Goal: Task Accomplishment & Management: Use online tool/utility

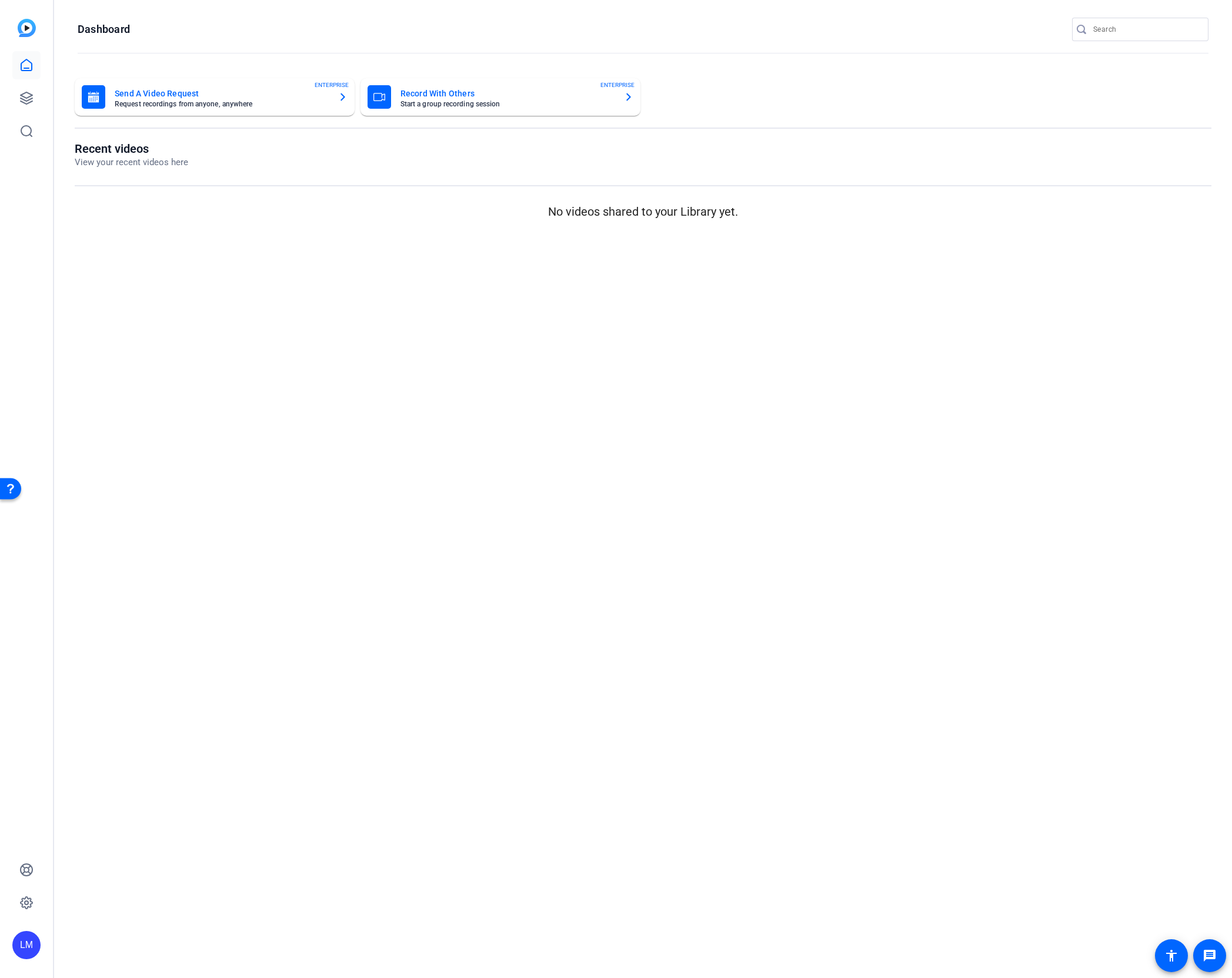
click at [1109, 20] on div at bounding box center [1145, 29] width 105 height 23
click at [1105, 32] on input "Search" at bounding box center [1145, 29] width 105 height 14
paste input "2509-11976-CS"
type input "2509-11976-CS"
click at [22, 93] on div at bounding box center [616, 489] width 1232 height 978
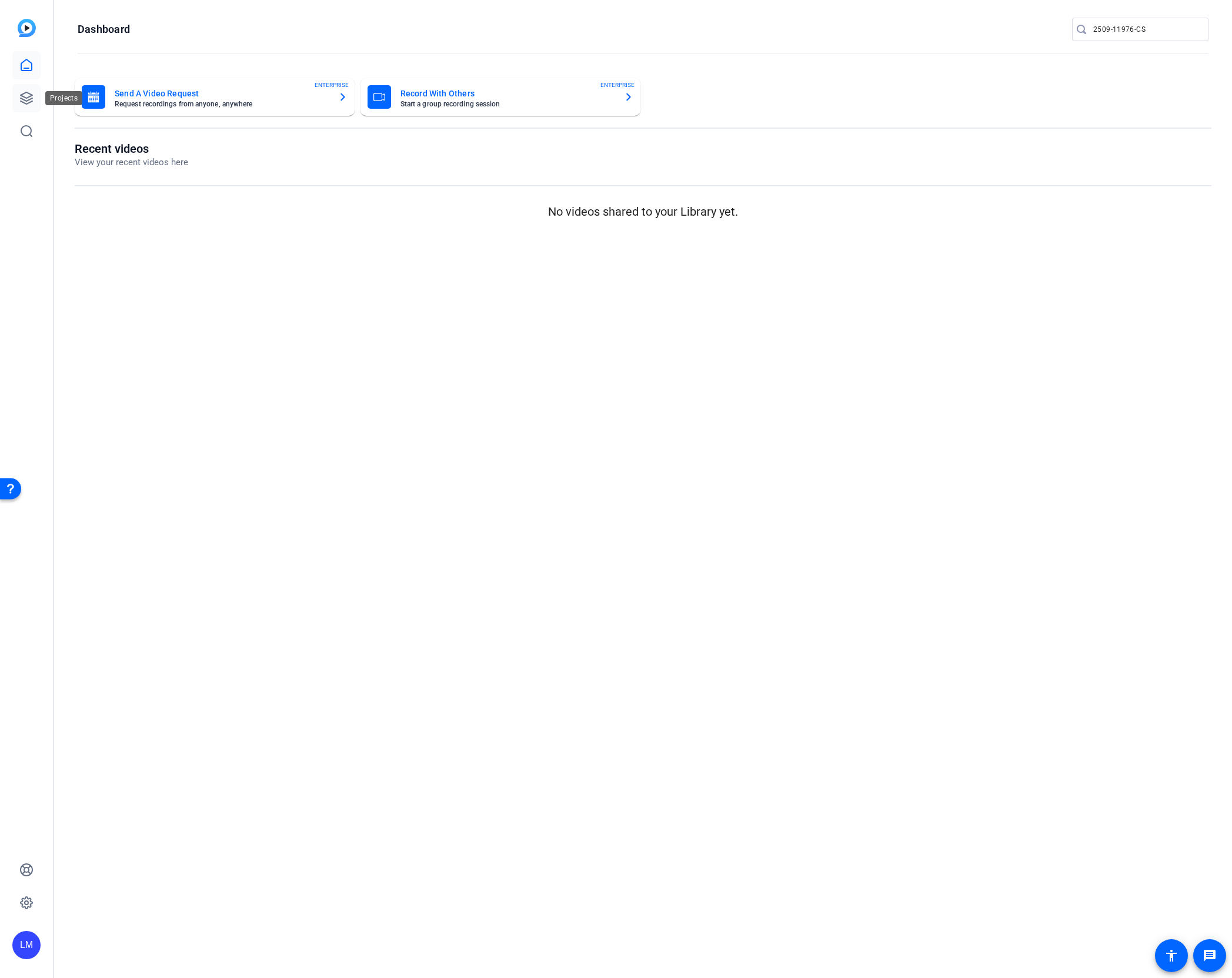
click at [24, 93] on icon at bounding box center [26, 98] width 12 height 12
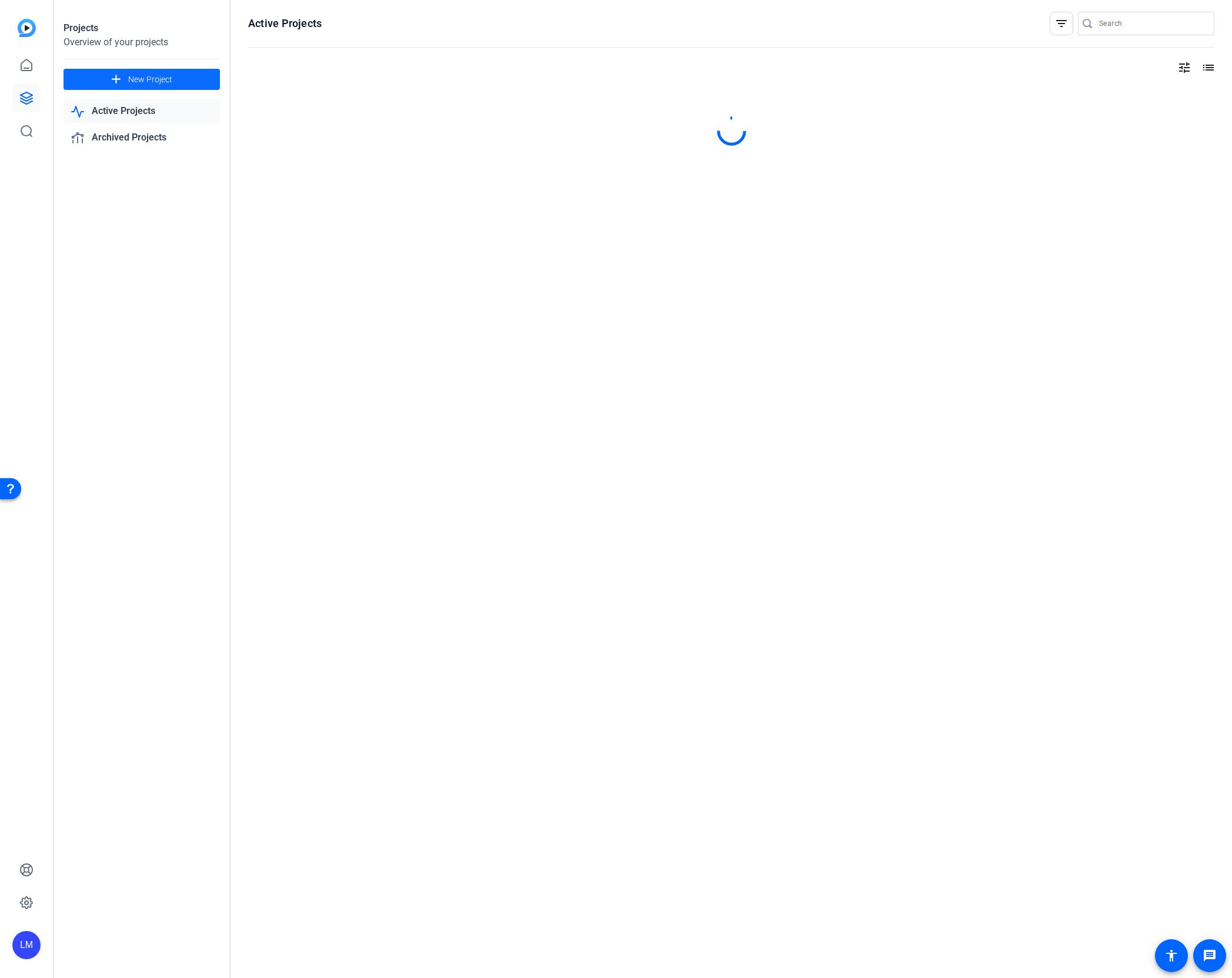
click at [138, 73] on span at bounding box center [142, 79] width 157 height 28
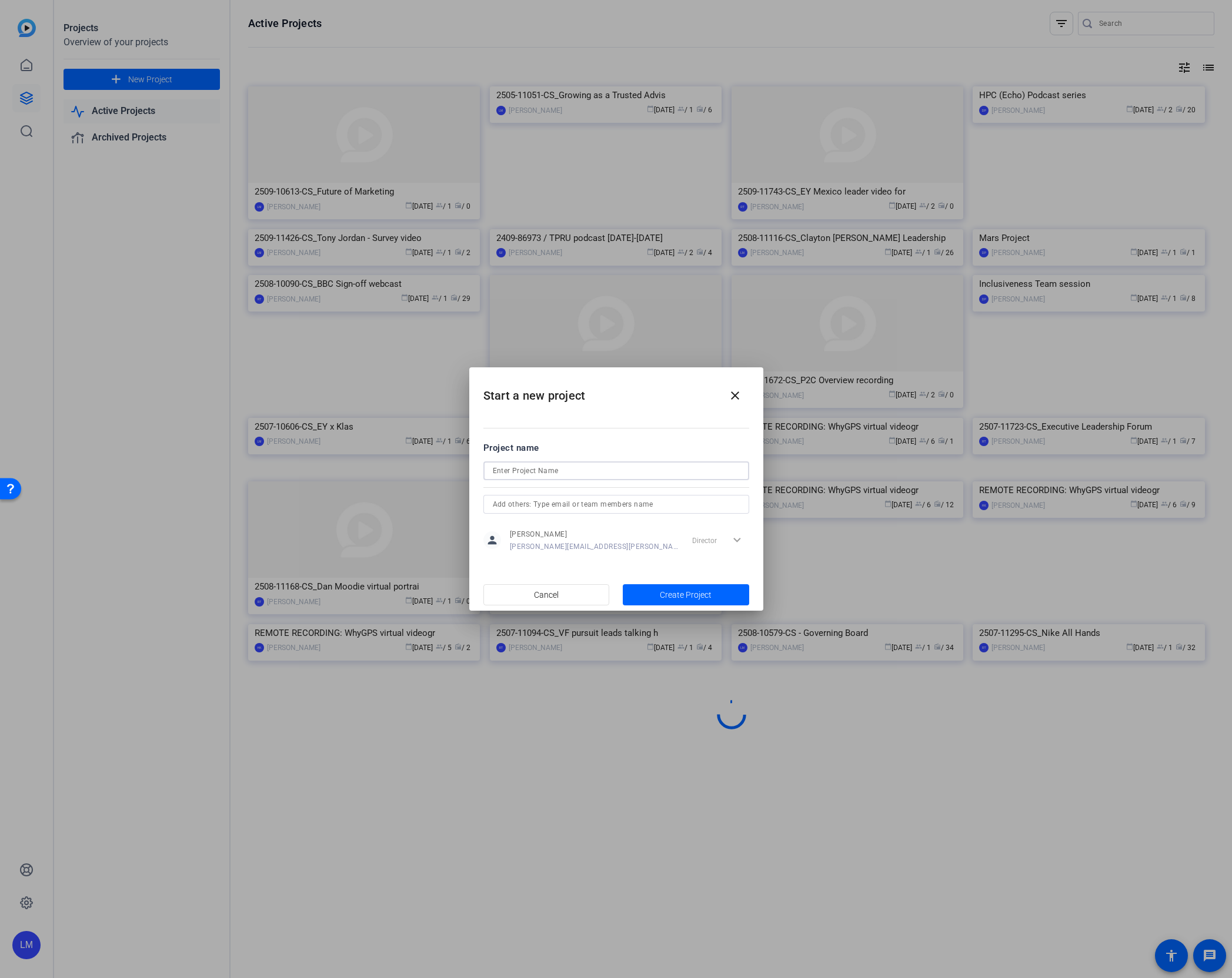
click at [545, 468] on input at bounding box center [616, 470] width 247 height 14
paste input "2509-11976-CS"
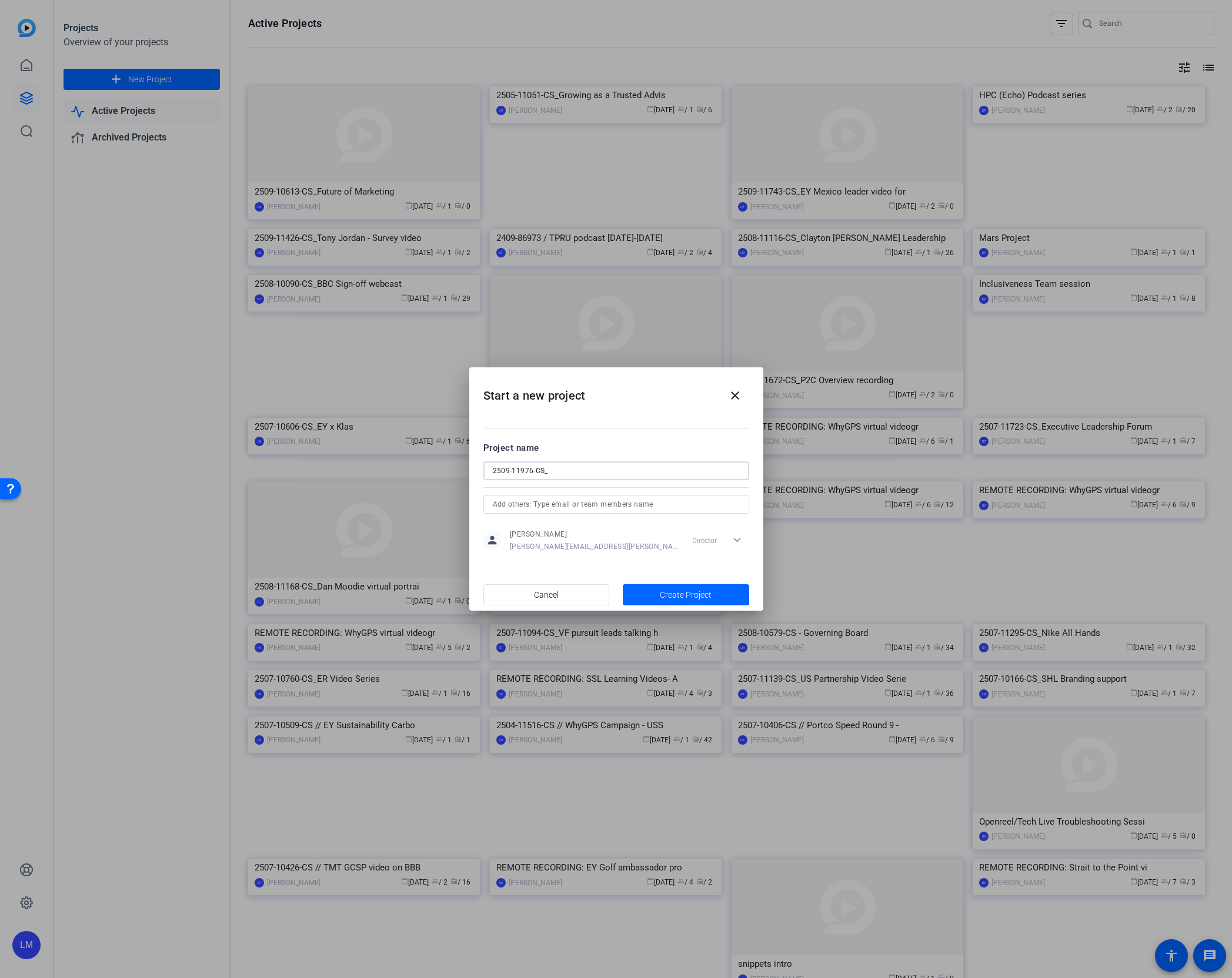
paste input "Leadership Talks Testimonials"
type input "2509-11976-CS_Leadership Talks Testimonials"
click at [667, 592] on span "Create Project" at bounding box center [685, 595] width 51 height 12
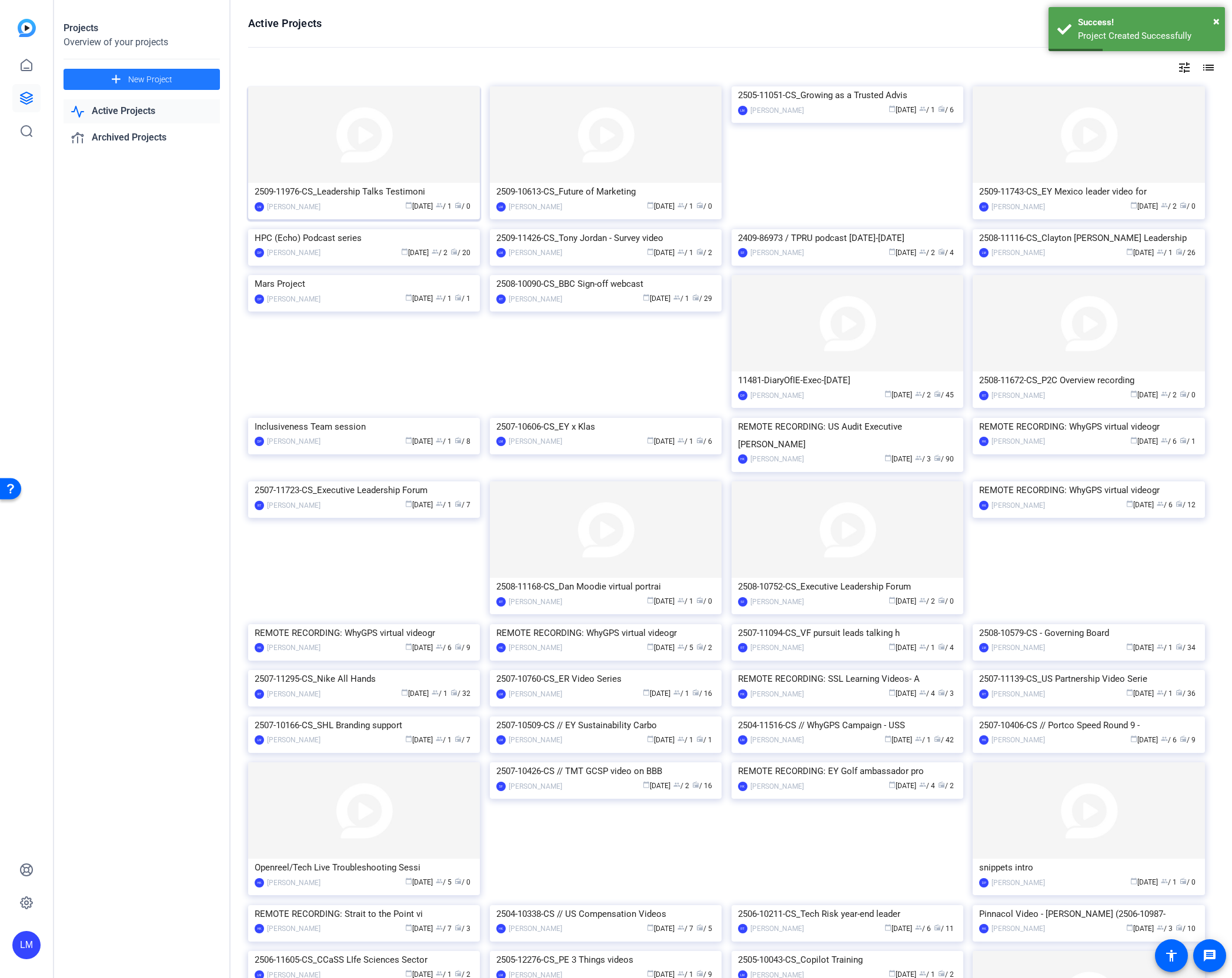
click at [339, 190] on div "2509-11976-CS_Leadership Talks Testimoni" at bounding box center [364, 191] width 218 height 18
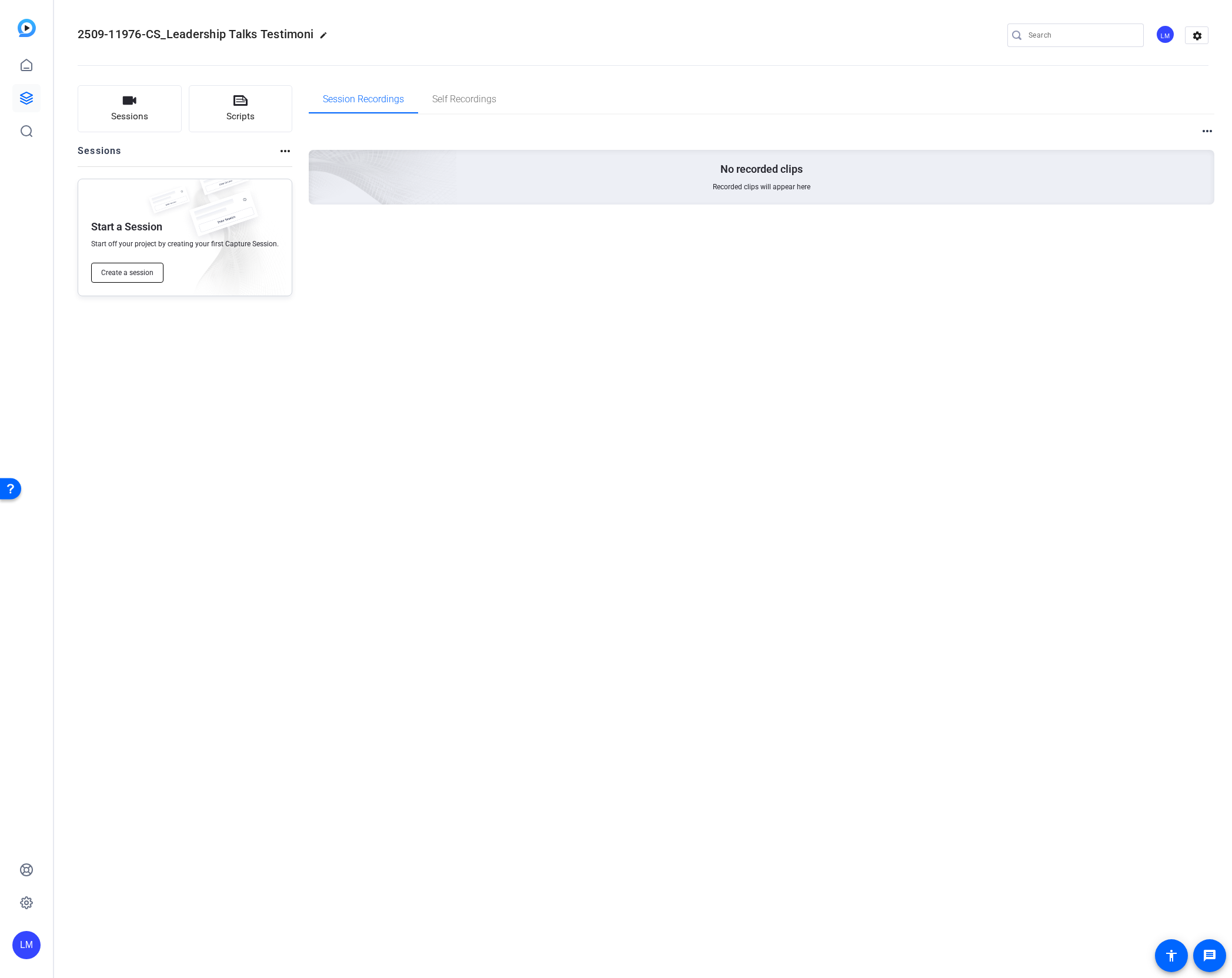
click at [130, 271] on span "Create a session" at bounding box center [127, 272] width 52 height 9
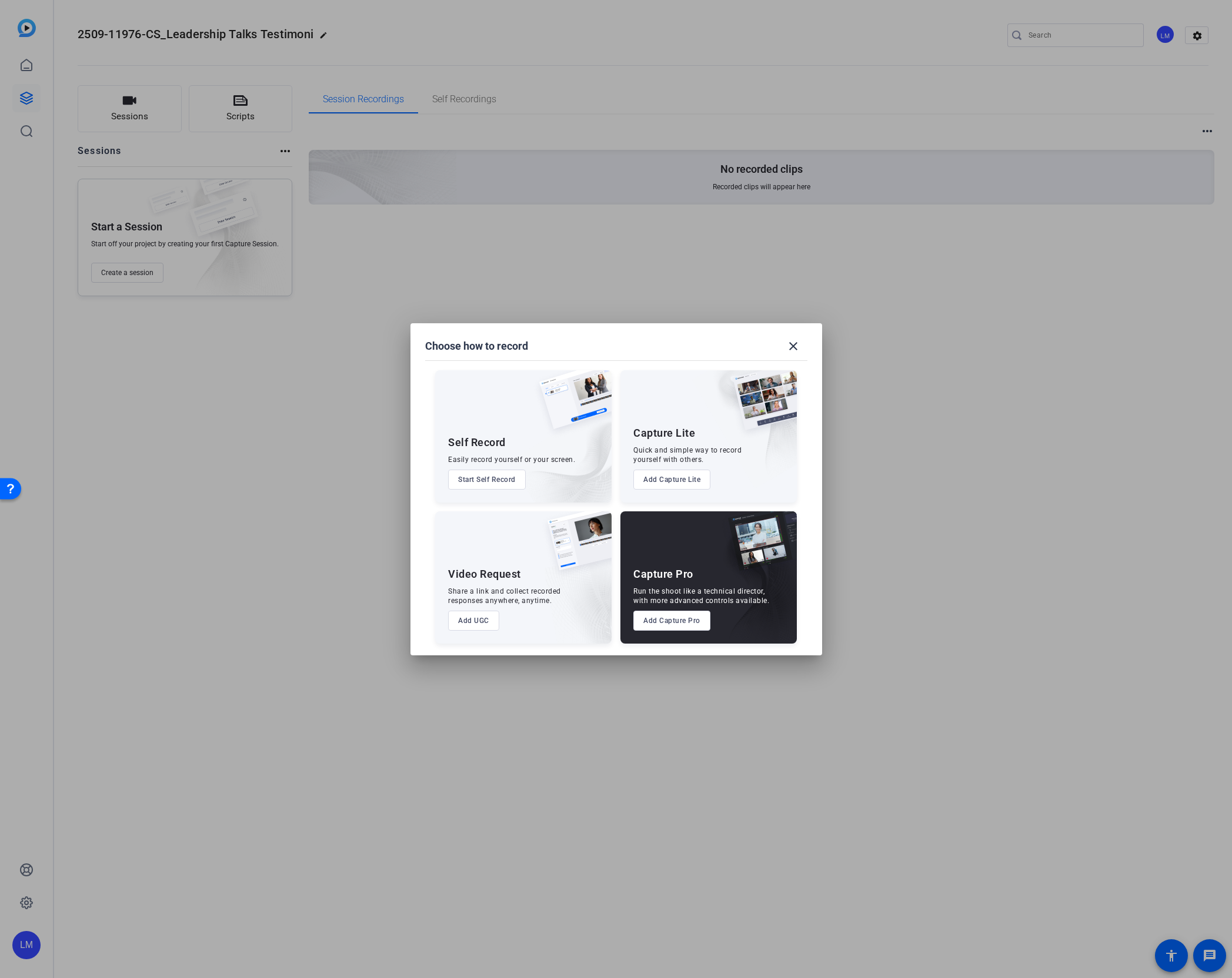
click at [658, 626] on button "Add Capture Pro" at bounding box center [671, 620] width 77 height 20
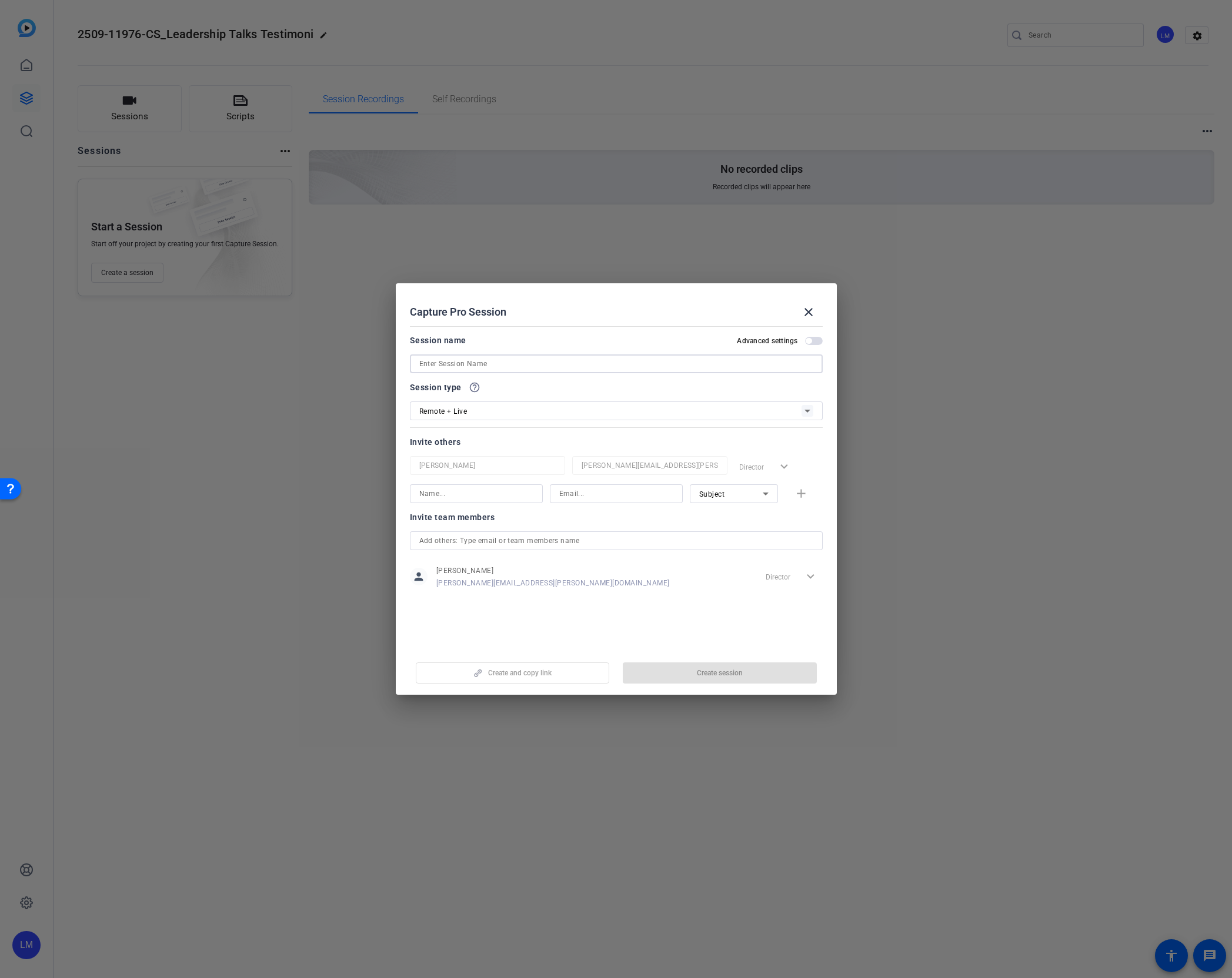
click at [524, 361] on input at bounding box center [616, 364] width 394 height 14
paste input "Leadership Talks Testimonials"
type input "Leadership Talks Testimonials"
click at [510, 413] on div "Remote + Live" at bounding box center [610, 411] width 382 height 15
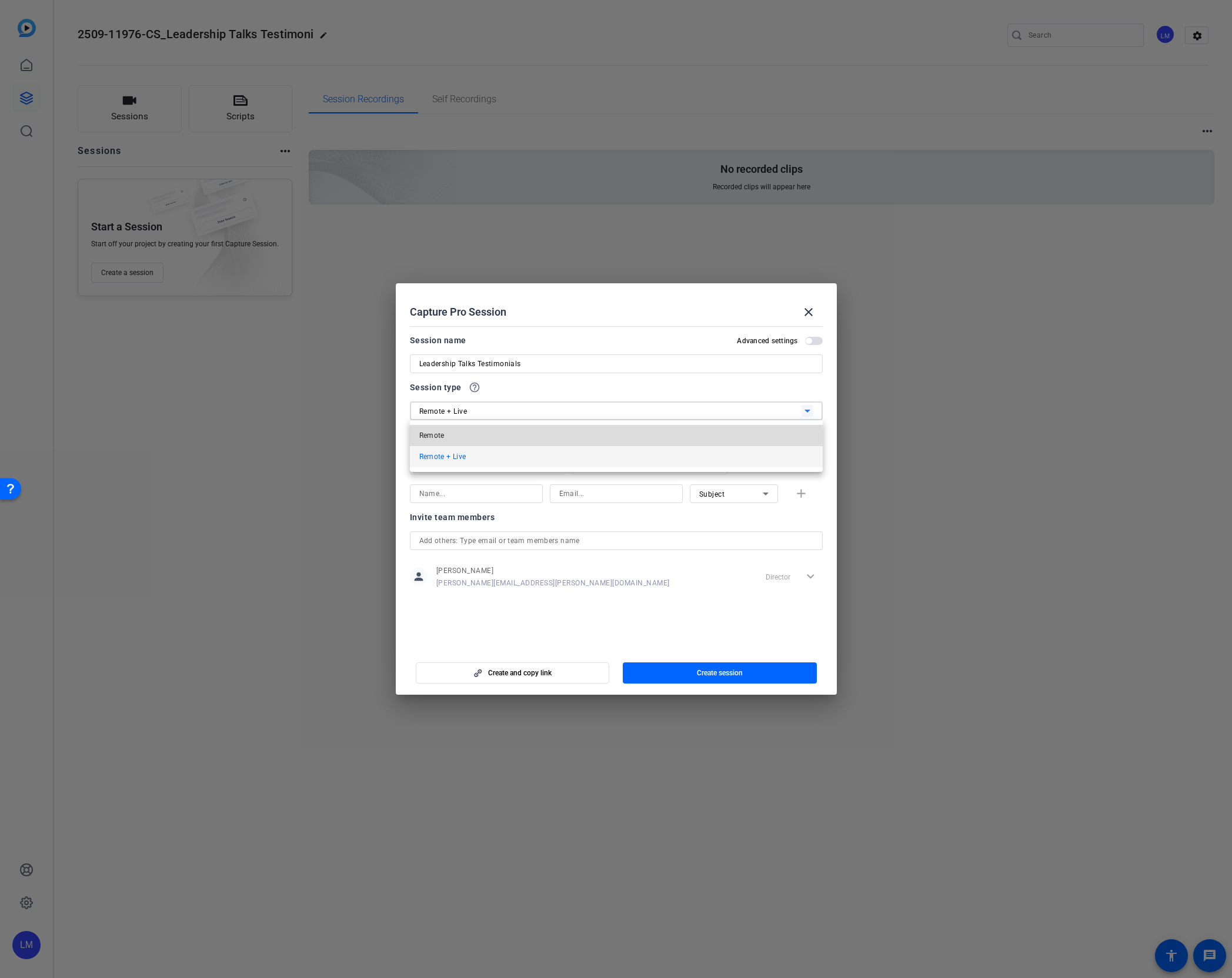
click at [499, 437] on mat-option "Remote" at bounding box center [616, 435] width 413 height 21
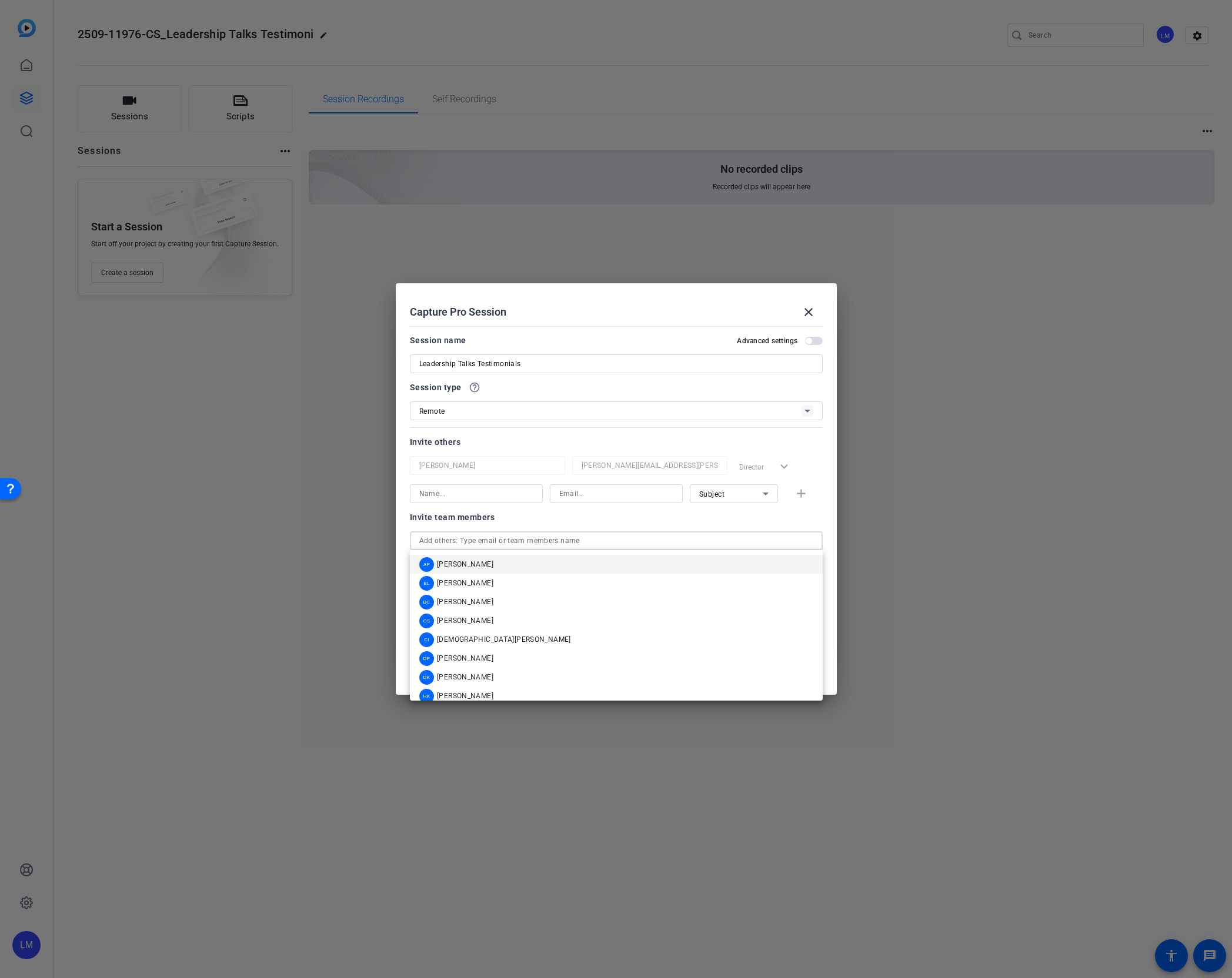
click at [515, 543] on input "text" at bounding box center [616, 540] width 394 height 14
click at [506, 640] on mat-option "[PERSON_NAME][DEMOGRAPHIC_DATA]" at bounding box center [616, 640] width 413 height 19
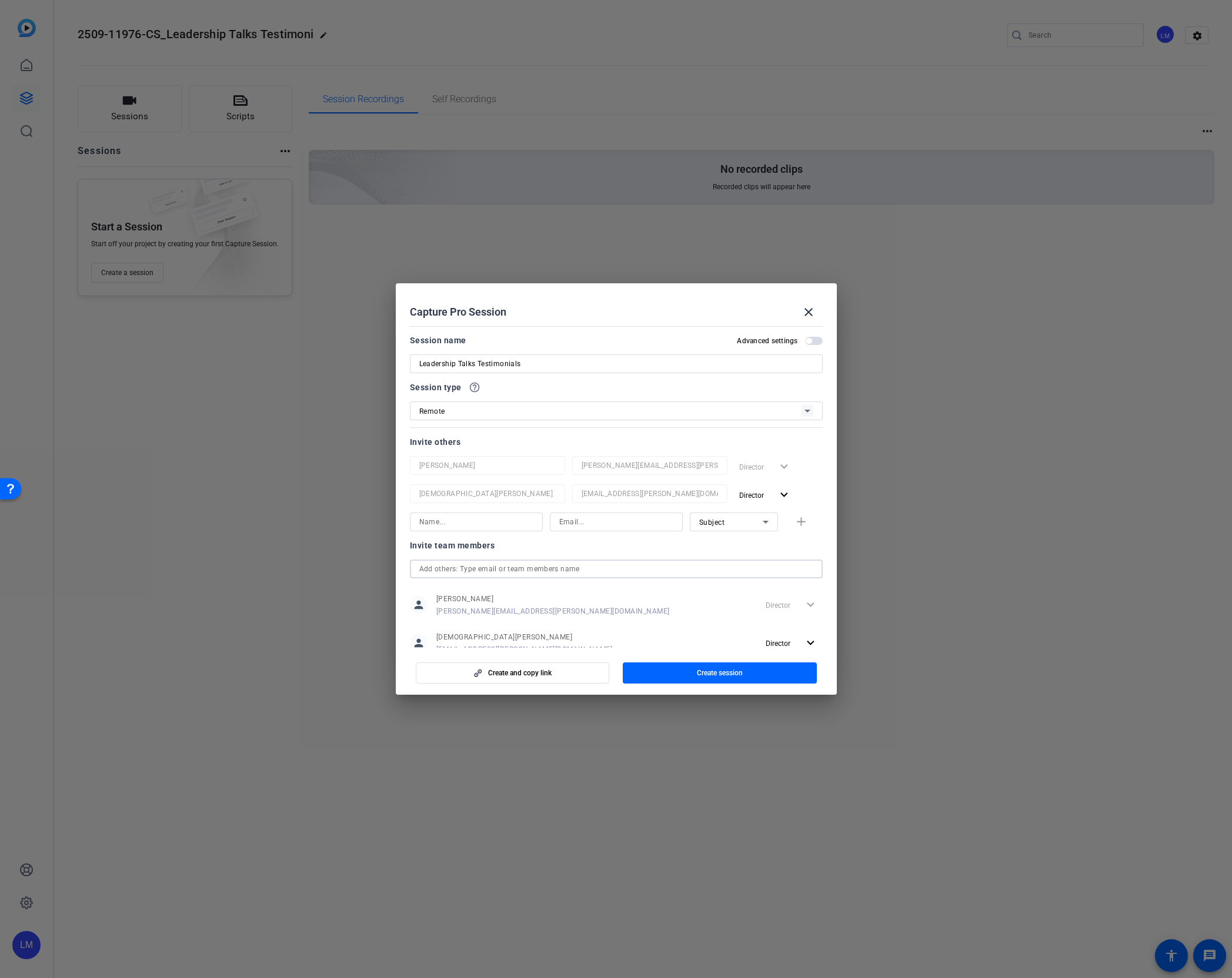
click at [519, 569] on input "text" at bounding box center [616, 569] width 394 height 14
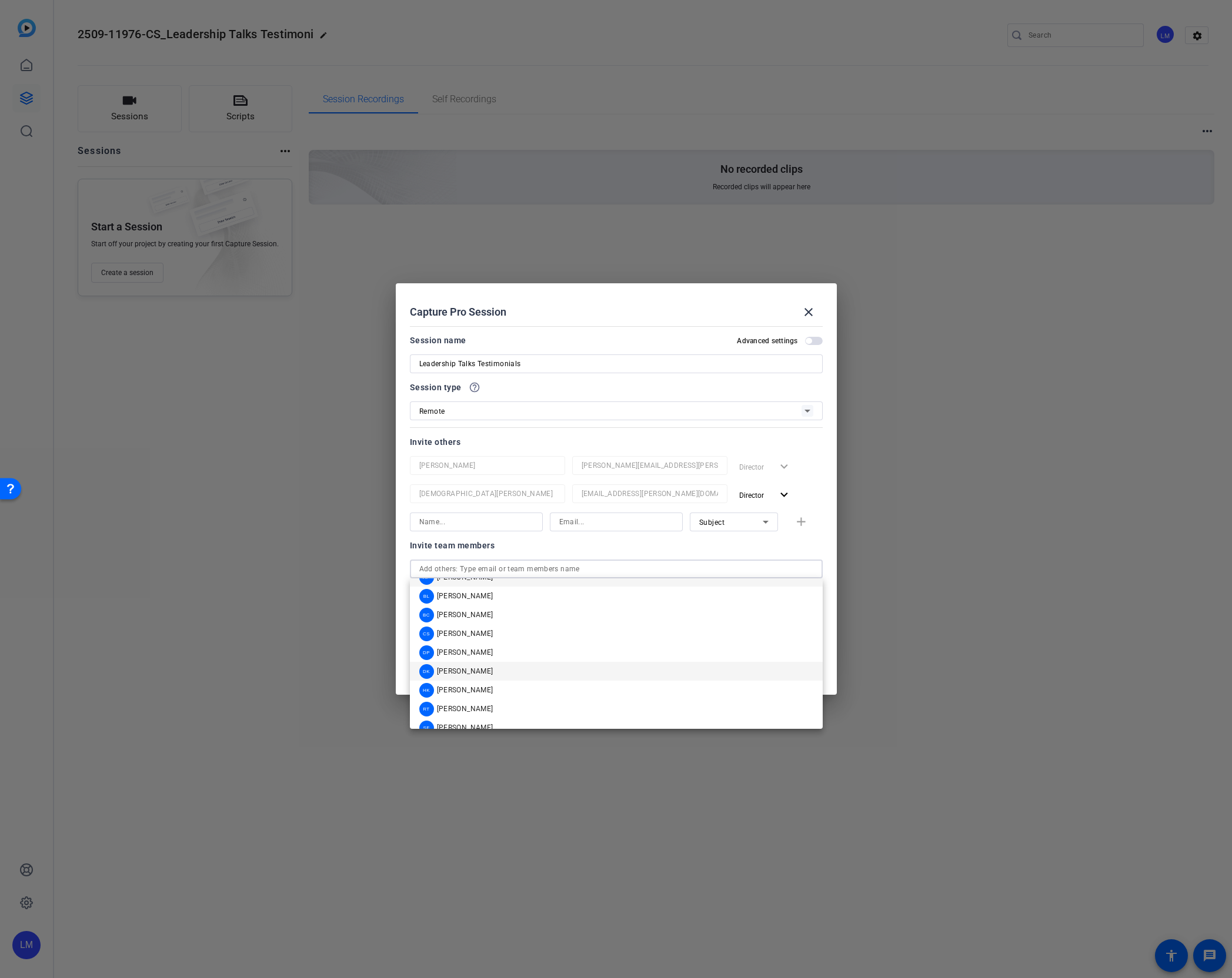
scroll to position [28, 0]
click at [479, 696] on mat-option "RT [PERSON_NAME]" at bounding box center [616, 696] width 413 height 19
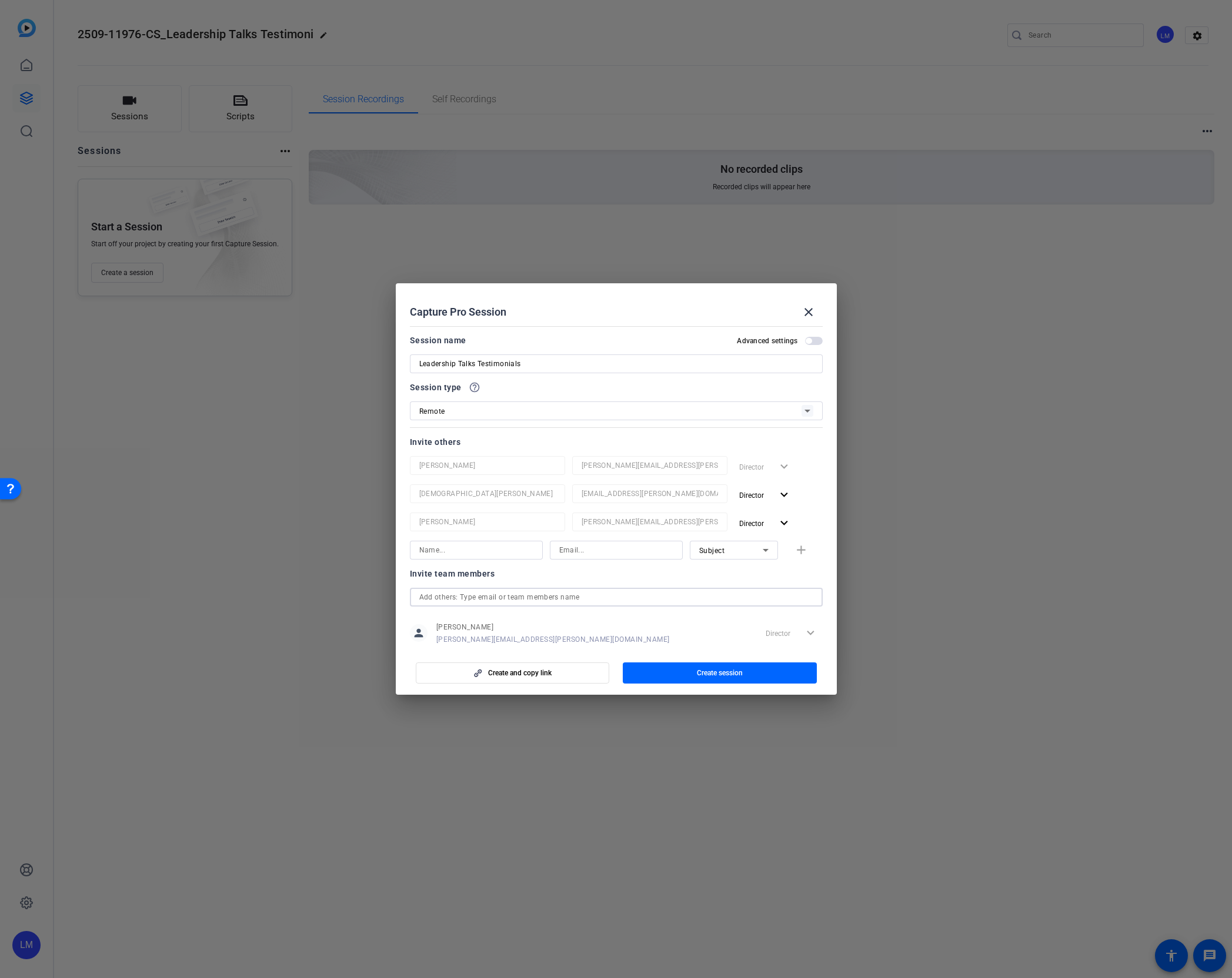
click at [505, 596] on input "text" at bounding box center [616, 597] width 394 height 14
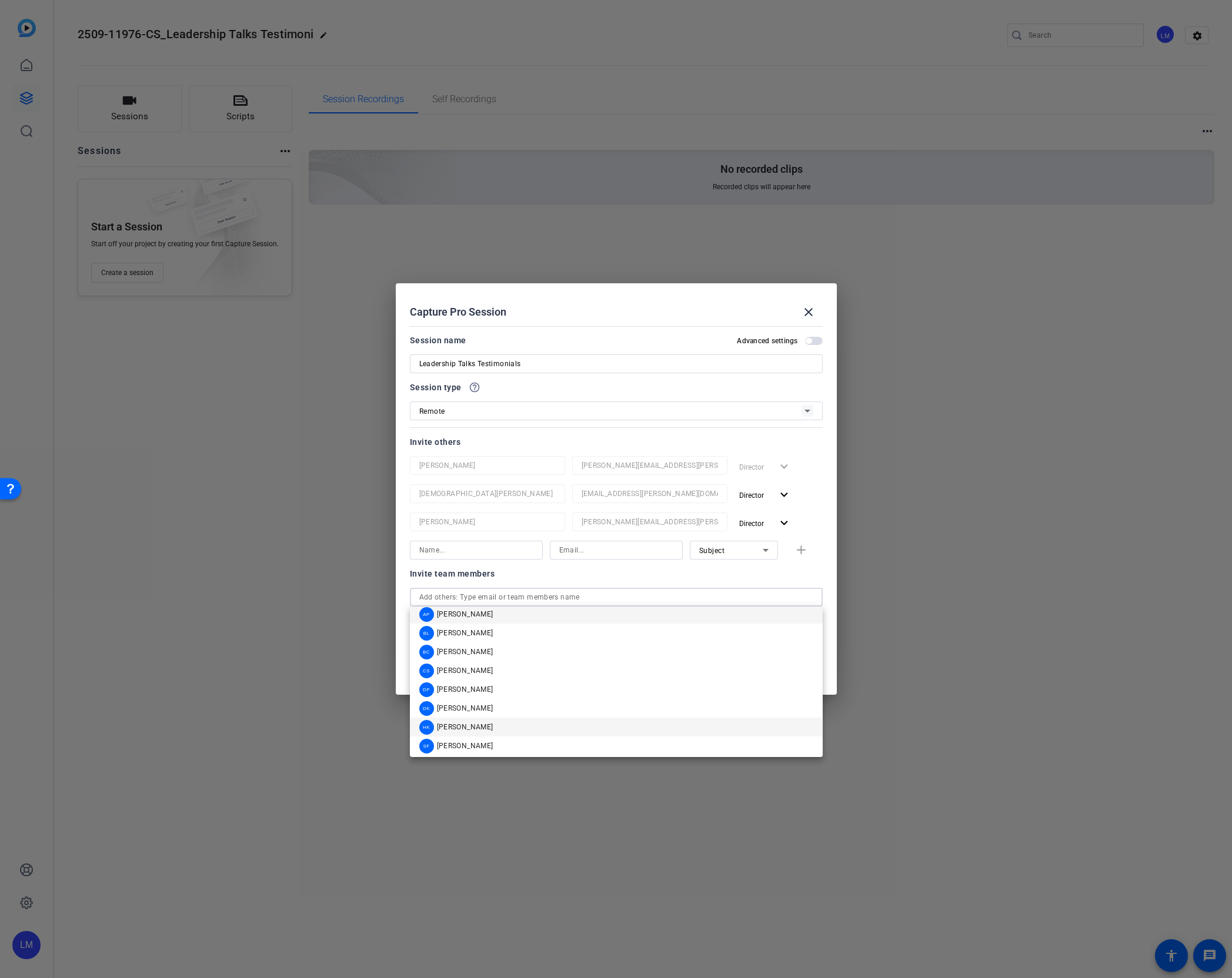
scroll to position [9, 0]
click at [478, 742] on span "[PERSON_NAME]" at bounding box center [464, 743] width 57 height 9
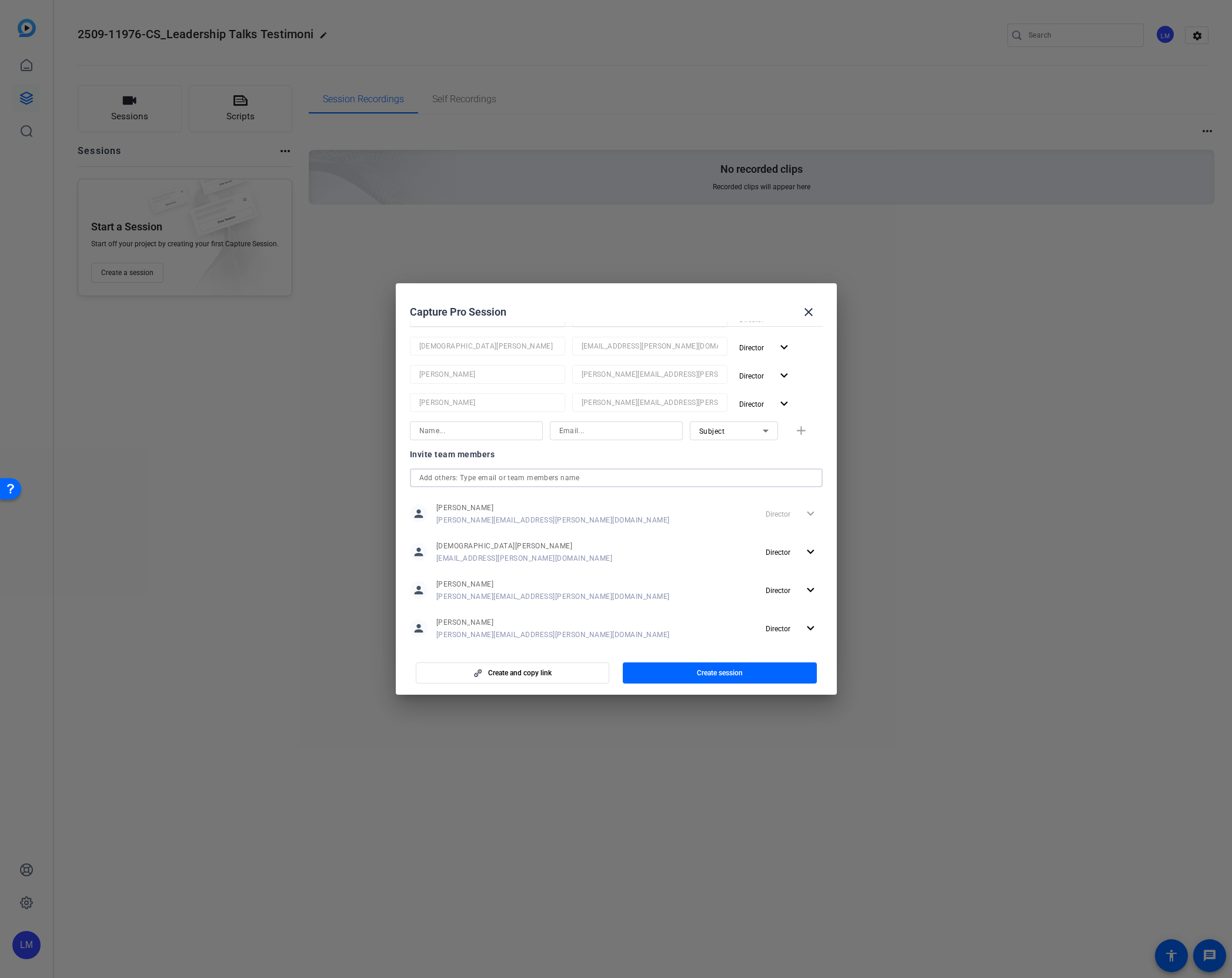
scroll to position [168, 0]
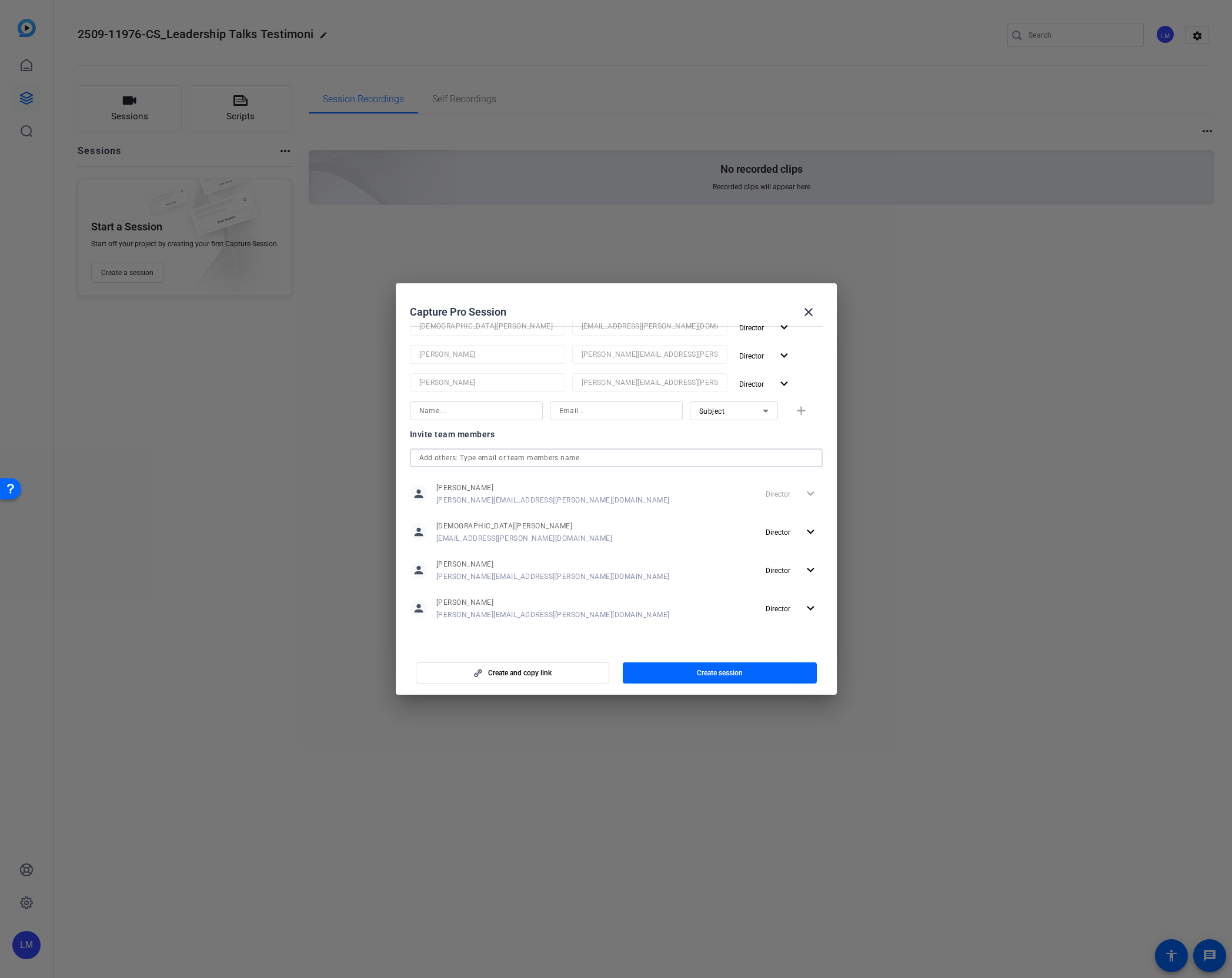
click at [741, 458] on input "text" at bounding box center [616, 457] width 394 height 14
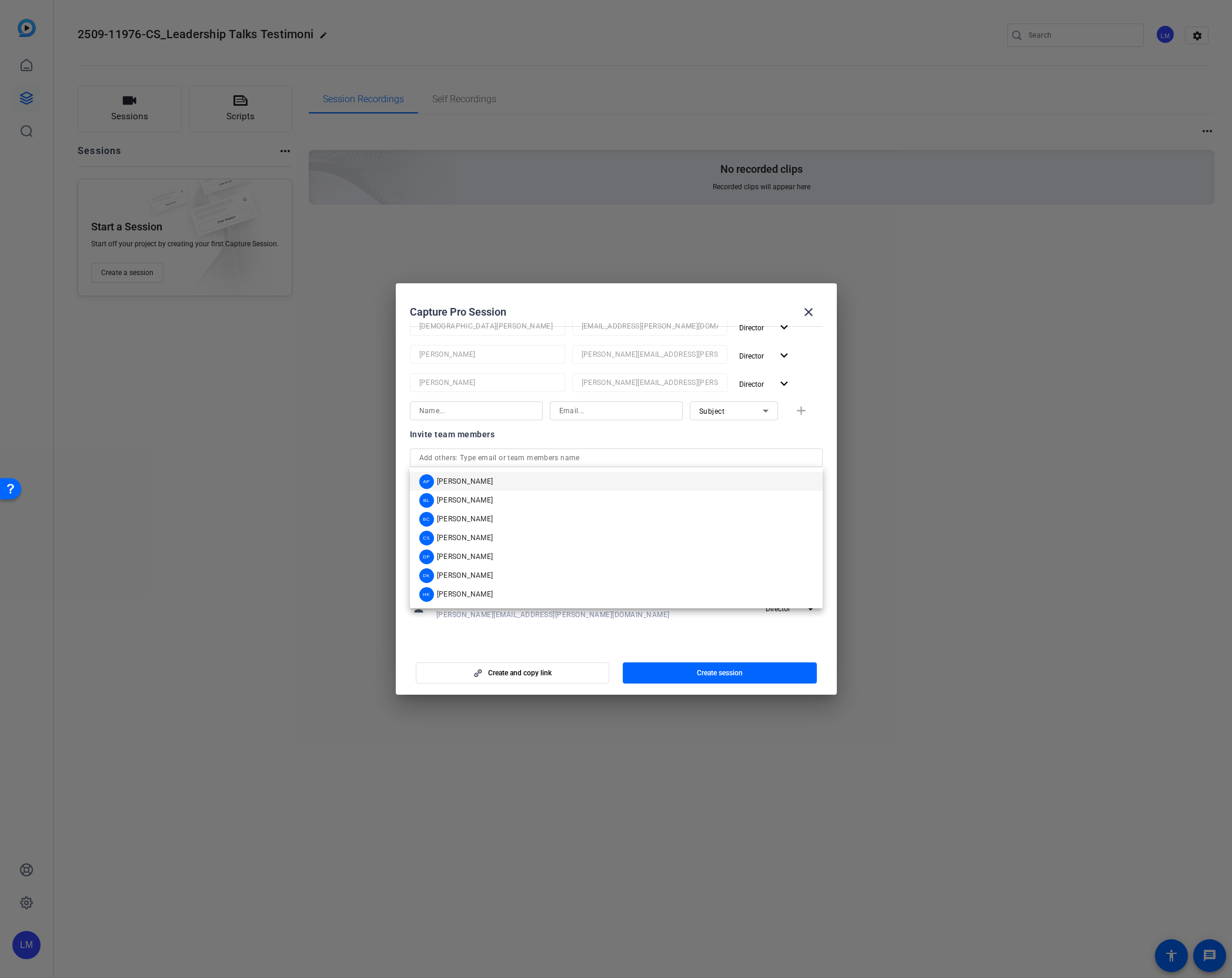
click at [422, 641] on mat-dialog-content "Session name Advanced settings Leadership Talks Testimonials Session type help_…" at bounding box center [616, 485] width 441 height 326
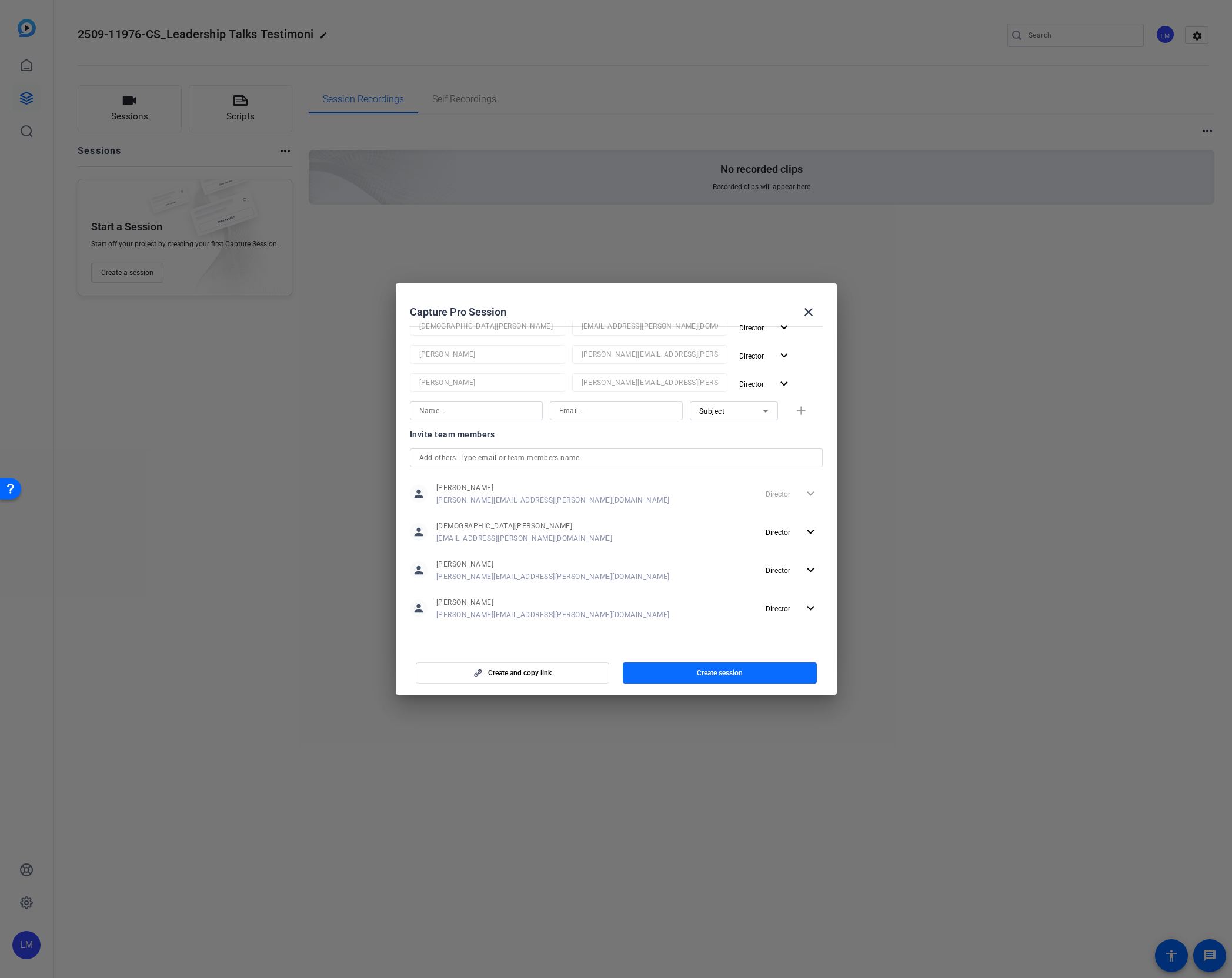
click at [708, 673] on span "Create session" at bounding box center [719, 673] width 46 height 9
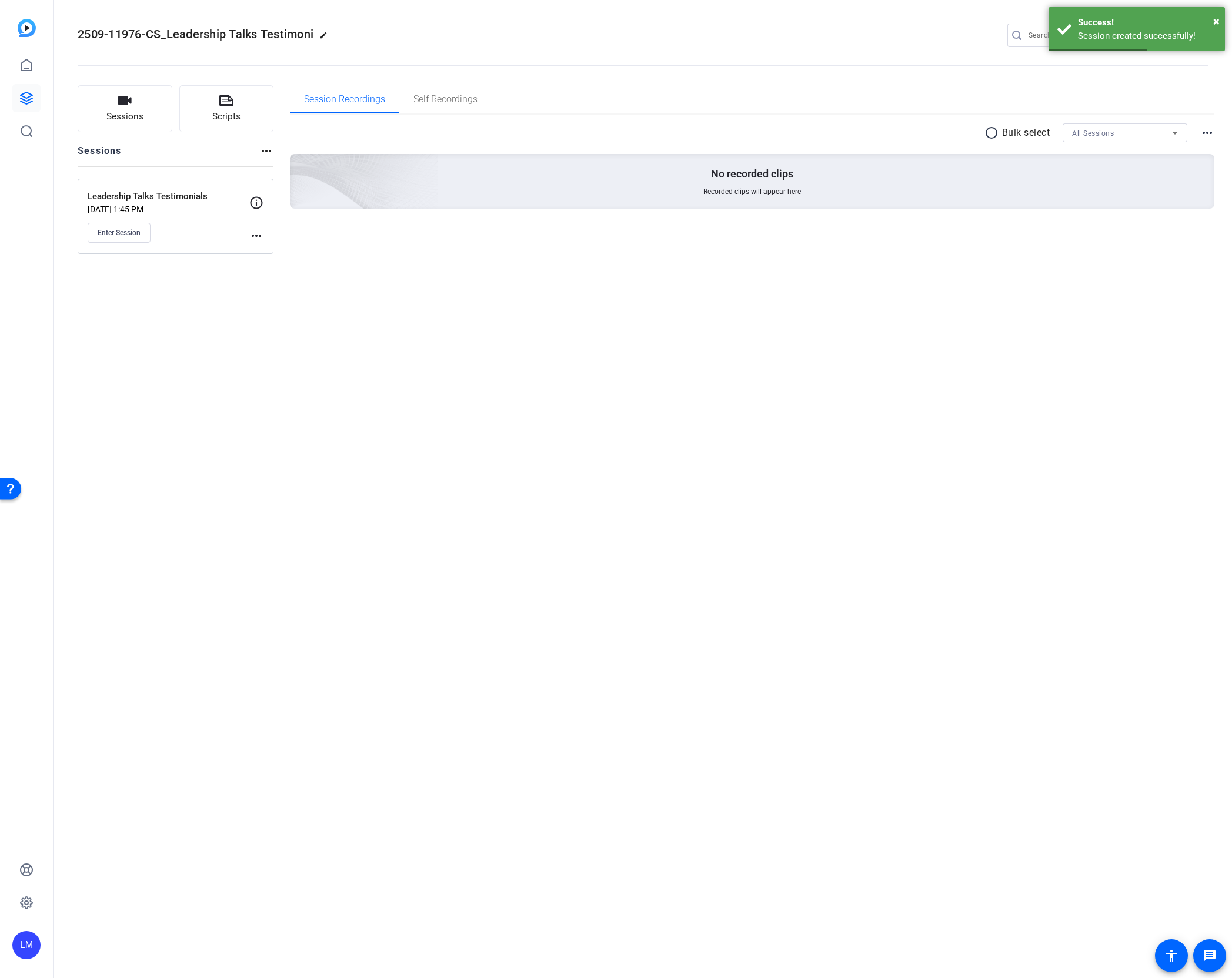
click at [253, 239] on mat-icon "more_horiz" at bounding box center [256, 235] width 14 height 14
click at [285, 256] on span "Edit Session" at bounding box center [284, 252] width 53 height 14
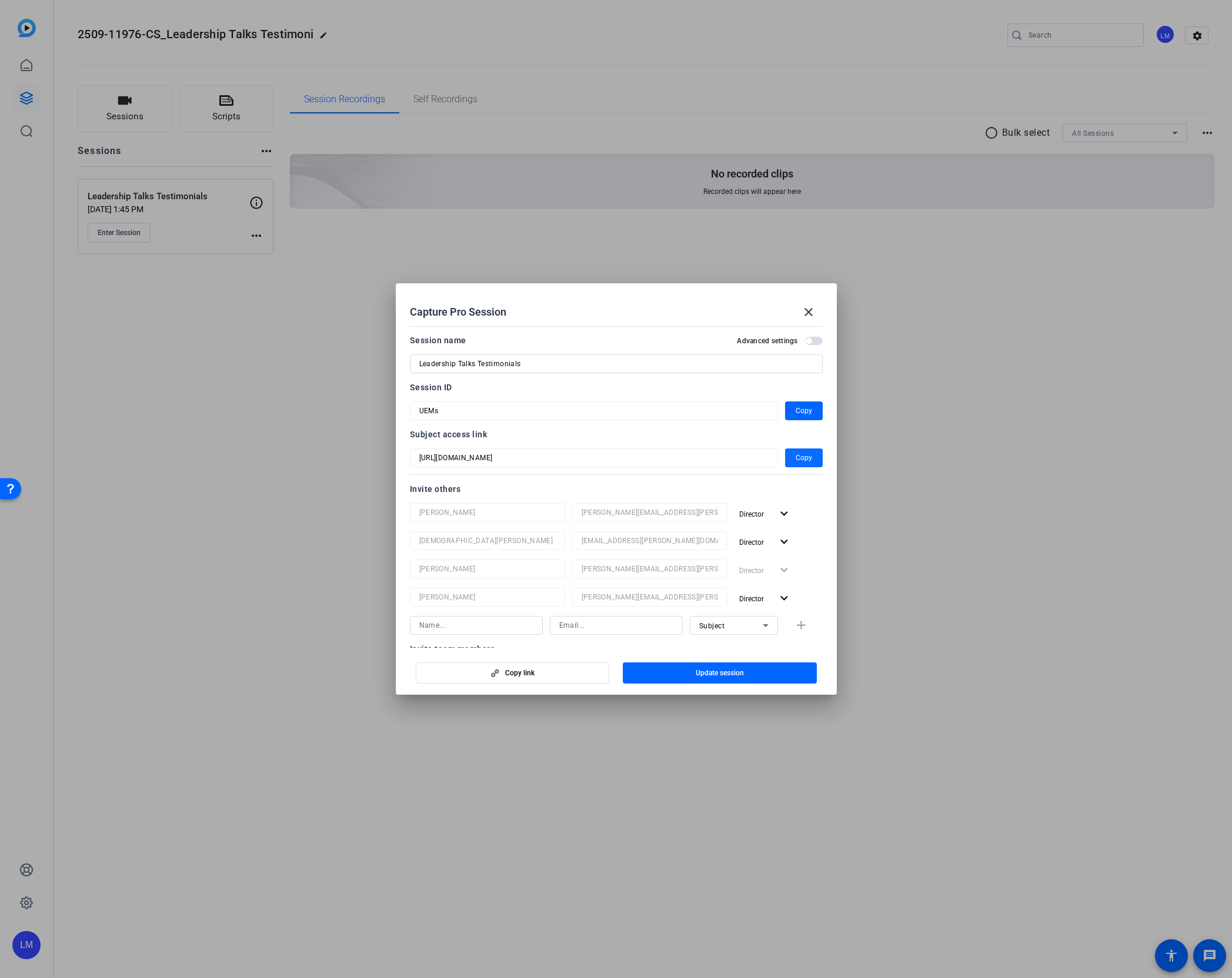
click at [804, 450] on span "Copy" at bounding box center [804, 457] width 17 height 14
click at [793, 465] on span "button" at bounding box center [804, 458] width 37 height 28
click at [801, 409] on span "Copy" at bounding box center [804, 410] width 17 height 14
click at [308, 594] on div at bounding box center [616, 489] width 1232 height 978
